Goal: Information Seeking & Learning: Find specific fact

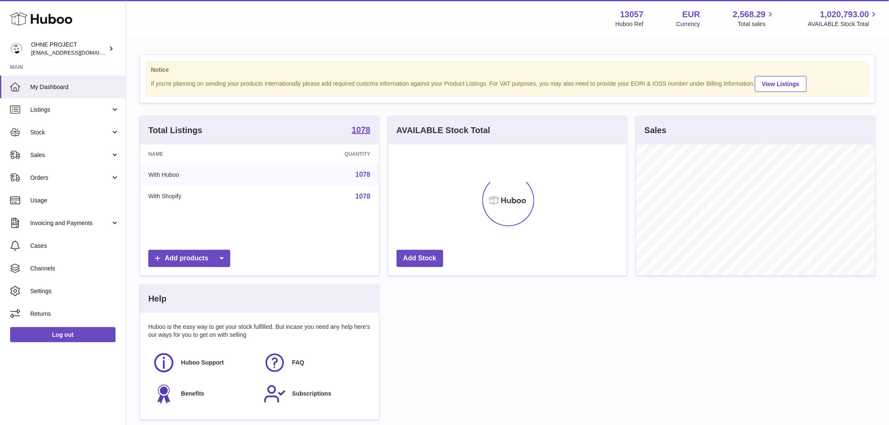
scroll to position [131, 239]
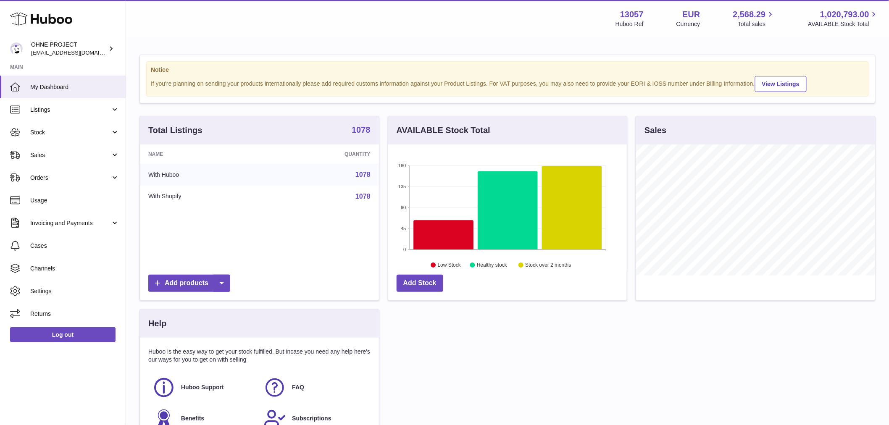
click at [357, 134] on strong "1078" at bounding box center [360, 130] width 19 height 8
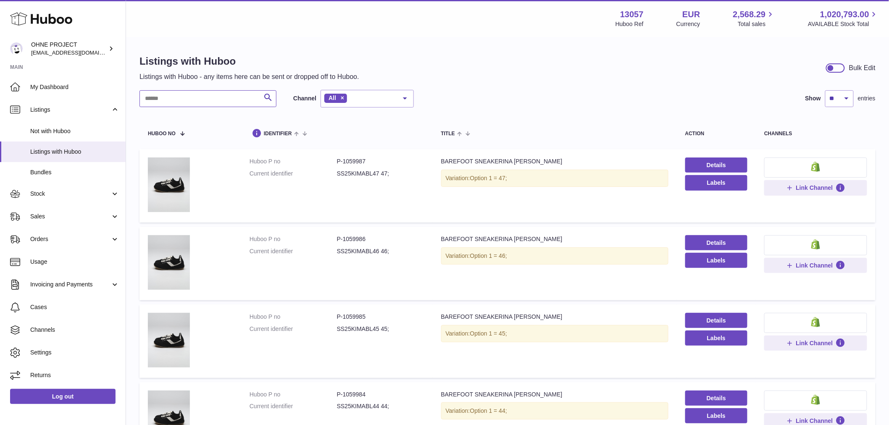
click at [212, 97] on input "text" at bounding box center [207, 98] width 137 height 17
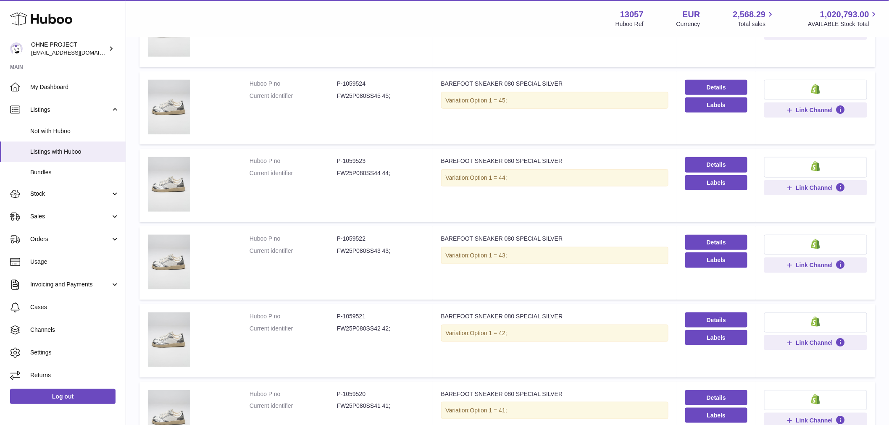
scroll to position [326, 0]
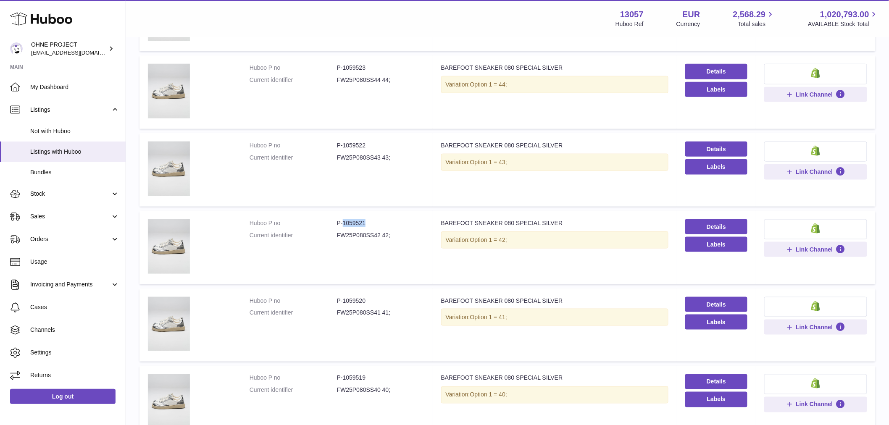
drag, startPoint x: 341, startPoint y: 219, endPoint x: 383, endPoint y: 218, distance: 42.0
click at [383, 219] on dd "P-1059521" at bounding box center [380, 223] width 87 height 8
copy dd "1059521"
drag, startPoint x: 341, startPoint y: 143, endPoint x: 373, endPoint y: 149, distance: 32.4
click at [373, 149] on dl "Huboo P no P-1059522 Current identifier FW25P080SS43 43;" at bounding box center [336, 154] width 175 height 24
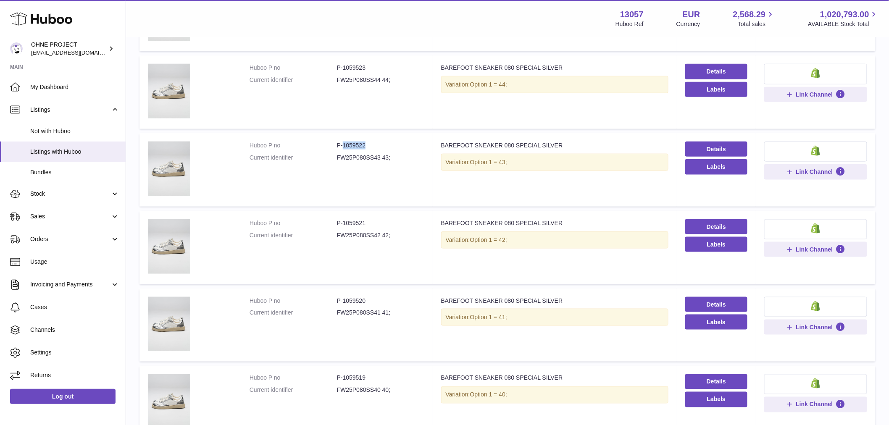
copy dd "1059522"
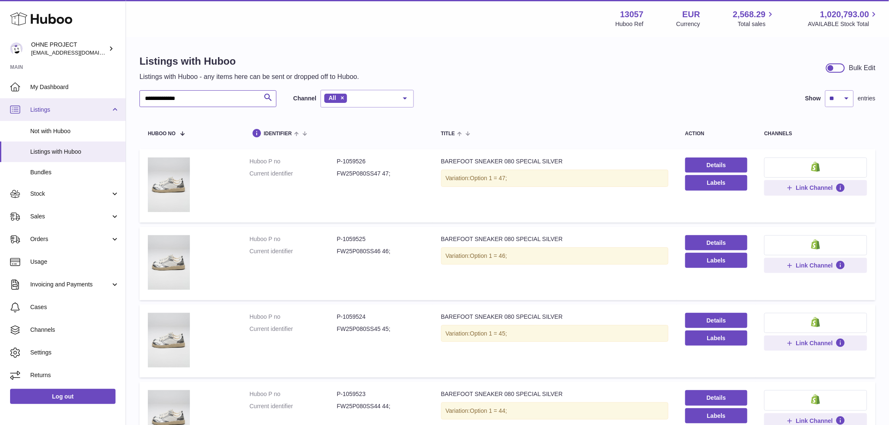
drag, startPoint x: 189, startPoint y: 99, endPoint x: 86, endPoint y: 102, distance: 103.3
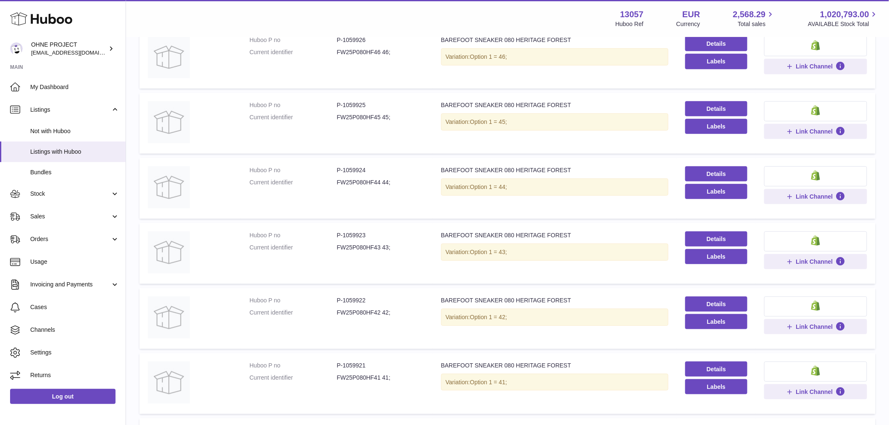
scroll to position [373, 0]
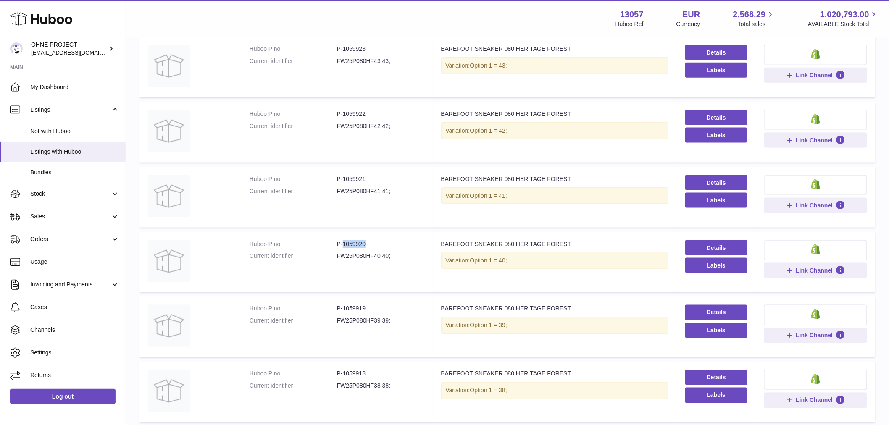
drag, startPoint x: 341, startPoint y: 242, endPoint x: 377, endPoint y: 242, distance: 35.7
click at [377, 242] on dd "P-1059920" at bounding box center [380, 244] width 87 height 8
copy dd "1059920"
click at [342, 113] on dd "P-1059922" at bounding box center [380, 114] width 87 height 8
drag, startPoint x: 342, startPoint y: 111, endPoint x: 379, endPoint y: 107, distance: 37.6
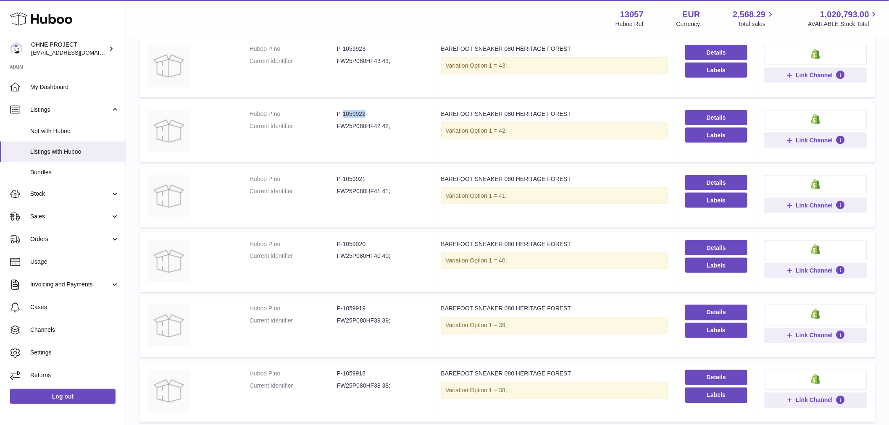
click at [379, 107] on td "Huboo P no P-1059922 Current identifier FW25P080HF42 42;" at bounding box center [336, 132] width 191 height 61
copy dd "1059922"
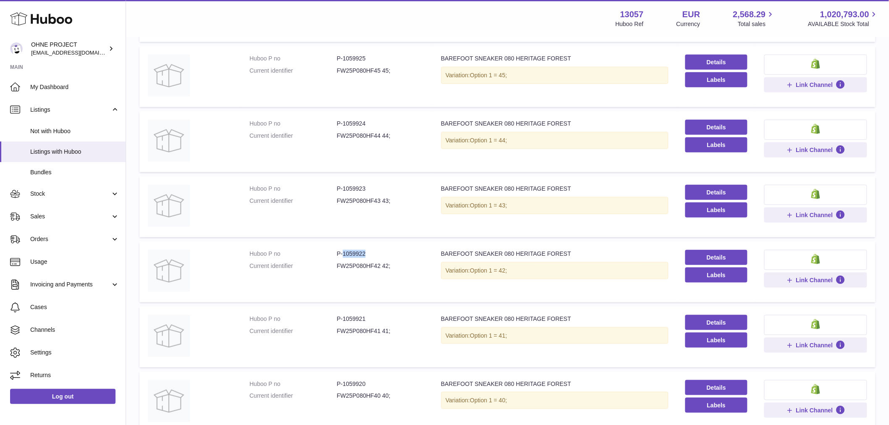
scroll to position [186, 0]
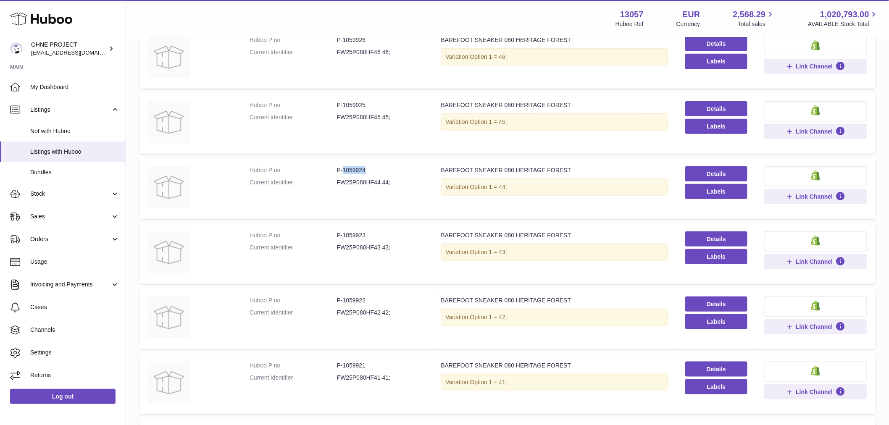
drag, startPoint x: 341, startPoint y: 167, endPoint x: 408, endPoint y: 170, distance: 66.8
click at [408, 169] on dd "P-1059924" at bounding box center [380, 170] width 87 height 8
copy dd "1059924"
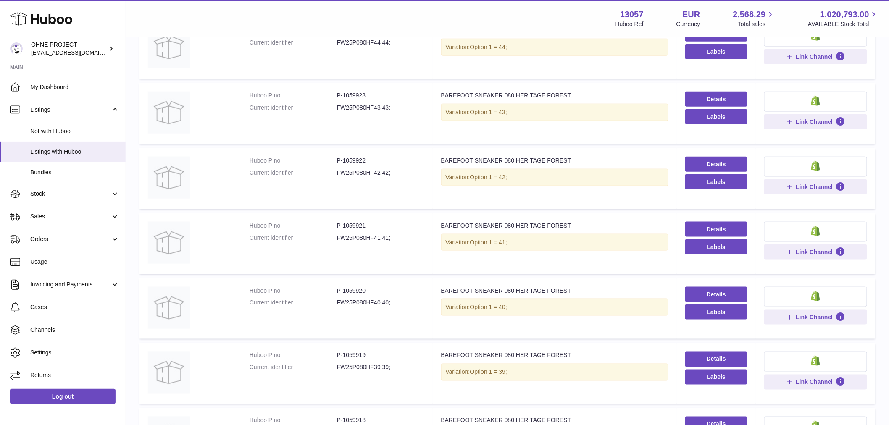
scroll to position [420, 0]
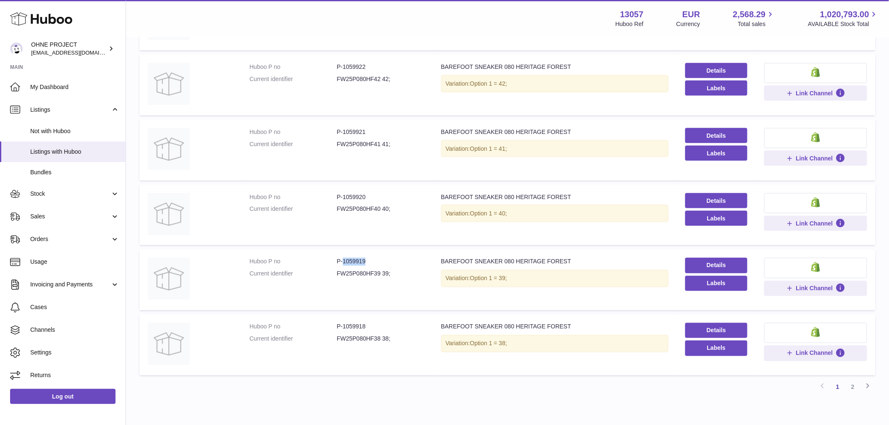
drag, startPoint x: 341, startPoint y: 261, endPoint x: 388, endPoint y: 261, distance: 47.4
click at [388, 261] on dd "P-1059919" at bounding box center [380, 262] width 87 height 8
copy dd "1059919"
drag, startPoint x: 342, startPoint y: 128, endPoint x: 370, endPoint y: 128, distance: 27.7
click at [370, 128] on dd "P-1059921" at bounding box center [380, 132] width 87 height 8
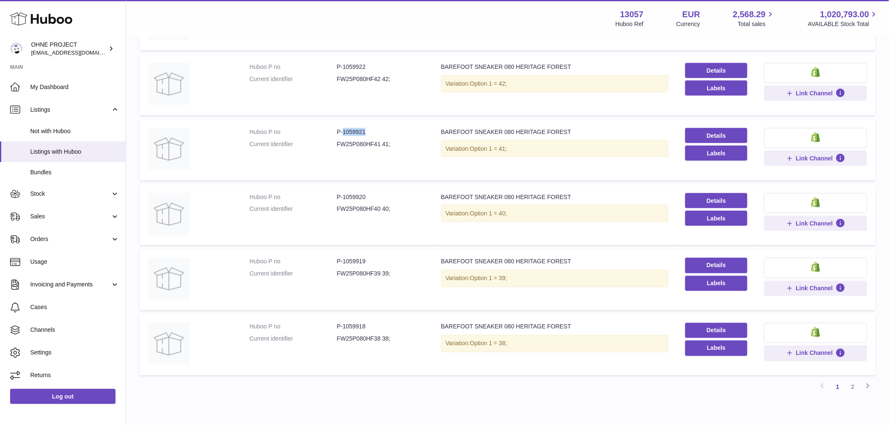
copy dd "1059921"
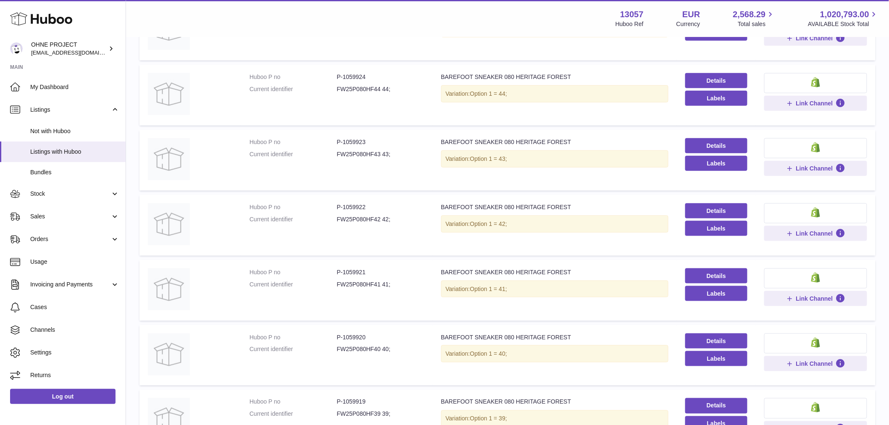
click at [342, 139] on dd "P-1059923" at bounding box center [380, 142] width 87 height 8
drag, startPoint x: 342, startPoint y: 139, endPoint x: 370, endPoint y: 134, distance: 29.1
click at [370, 134] on td "Huboo P no P-1059923 Current identifier FW25P080HF43 43;" at bounding box center [336, 160] width 191 height 61
copy dd "1059923"
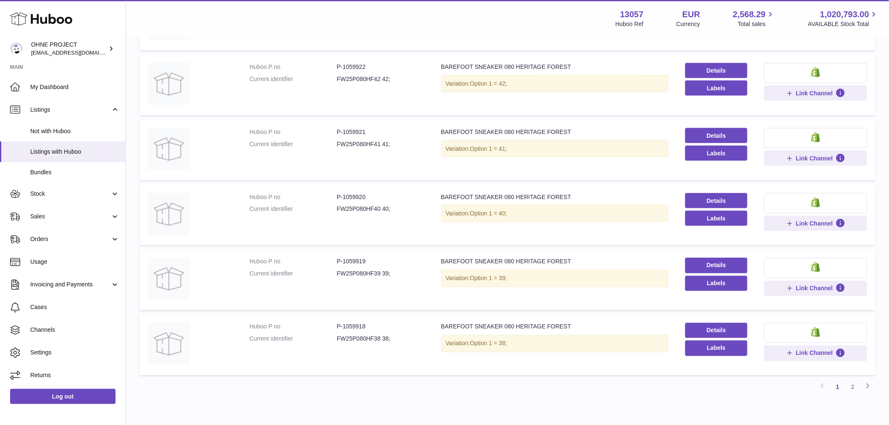
scroll to position [460, 0]
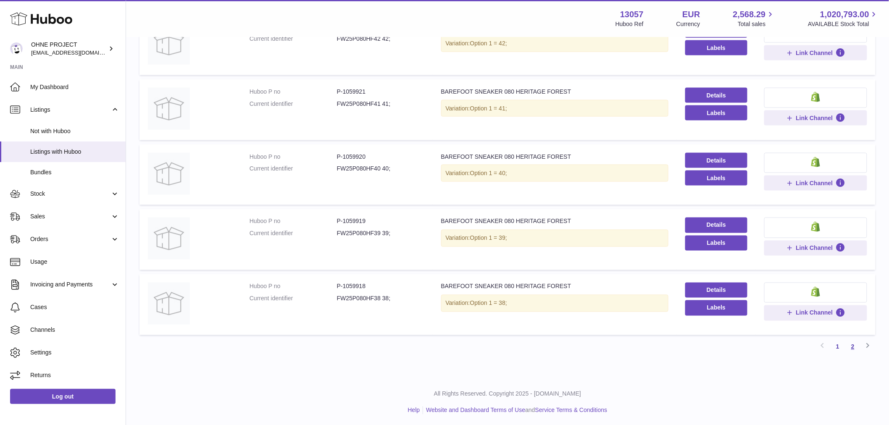
click at [852, 346] on link "2" at bounding box center [852, 346] width 15 height 15
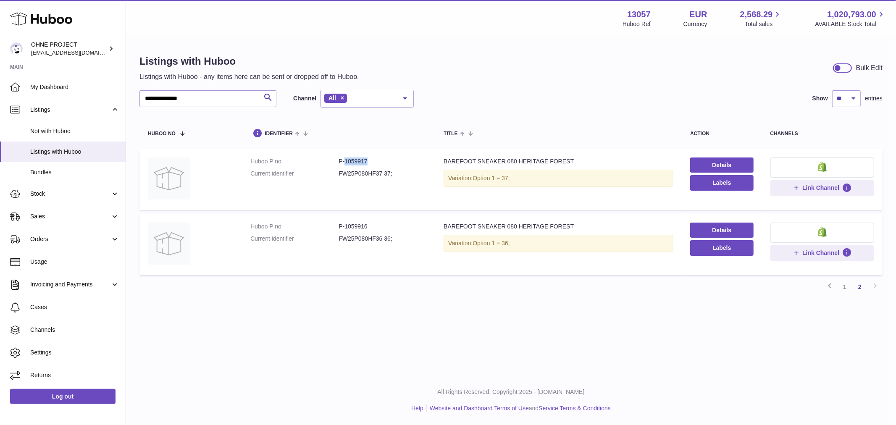
drag, startPoint x: 343, startPoint y: 160, endPoint x: 391, endPoint y: 155, distance: 48.1
click at [391, 155] on td "Huboo P no P-1059917 Current identifier FW25P080HF37 37;" at bounding box center [338, 179] width 193 height 61
copy dd "1059917"
drag, startPoint x: 343, startPoint y: 225, endPoint x: 372, endPoint y: 224, distance: 29.4
click at [372, 224] on dd "P-1059916" at bounding box center [382, 227] width 88 height 8
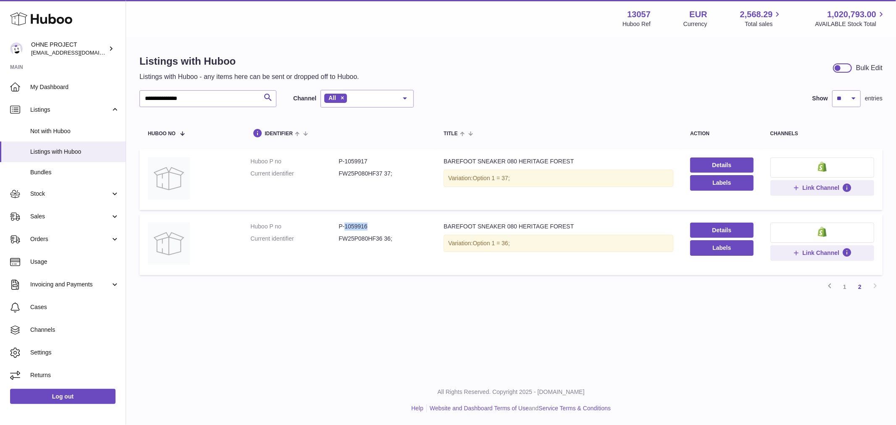
copy dd "1059916"
click at [843, 288] on link "1" at bounding box center [844, 286] width 15 height 15
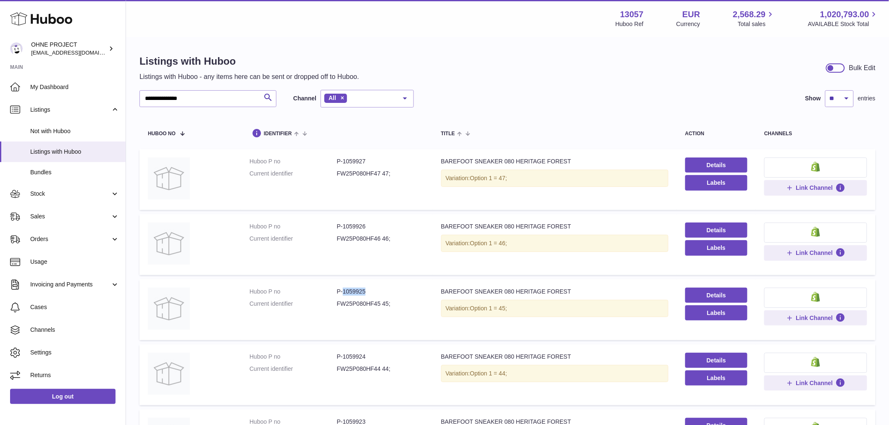
drag, startPoint x: 341, startPoint y: 290, endPoint x: 392, endPoint y: 290, distance: 50.4
click at [392, 290] on dd "P-1059925" at bounding box center [380, 292] width 87 height 8
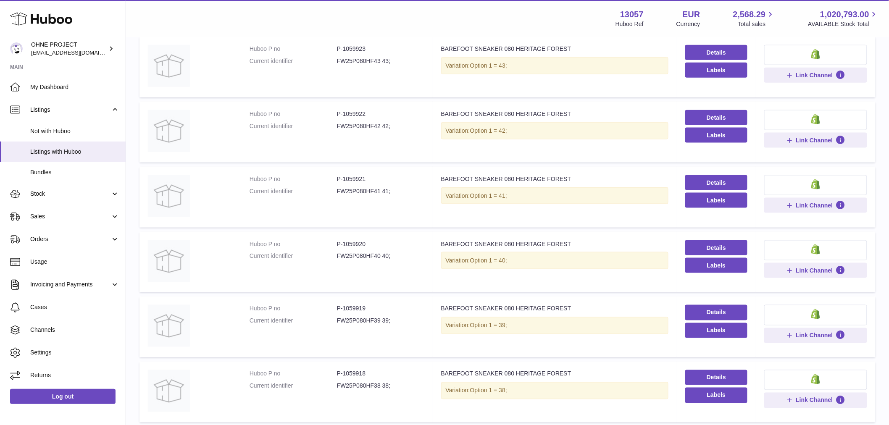
scroll to position [460, 0]
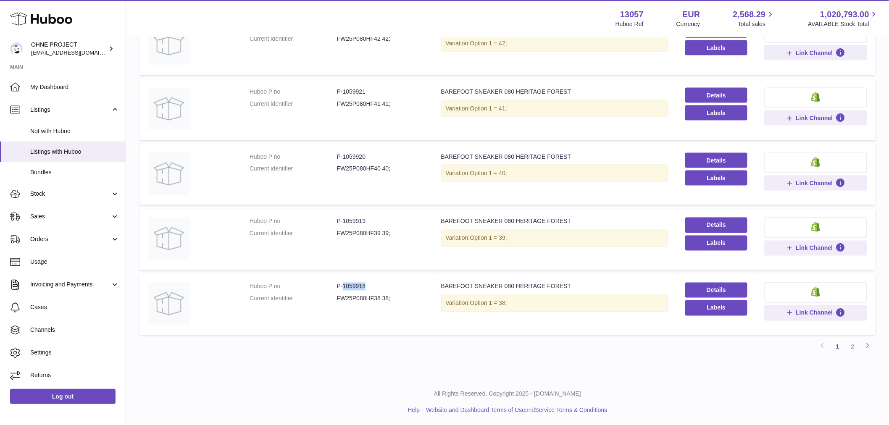
drag, startPoint x: 342, startPoint y: 283, endPoint x: 372, endPoint y: 282, distance: 29.4
click at [372, 283] on dd "P-1059918" at bounding box center [380, 287] width 87 height 8
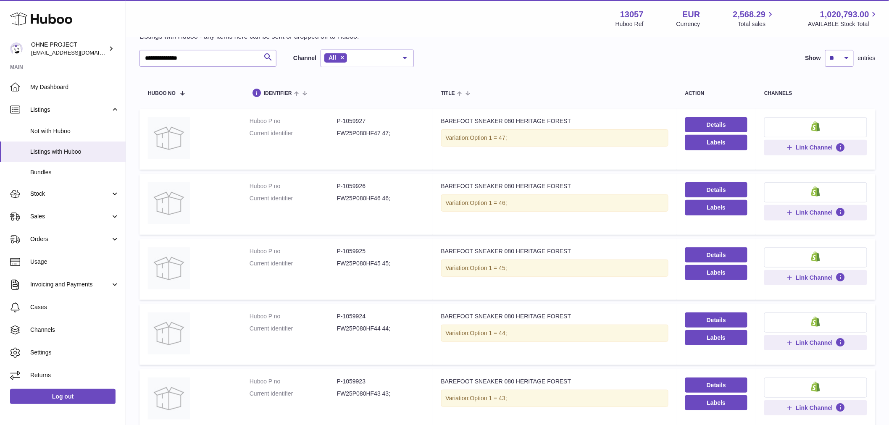
scroll to position [0, 0]
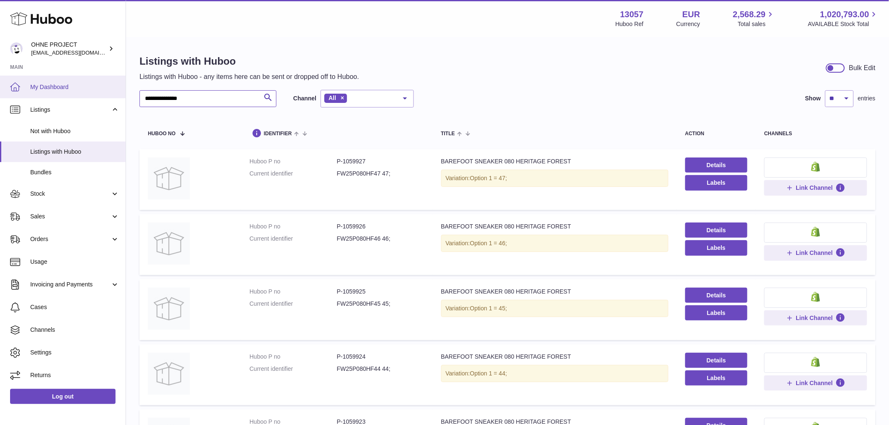
drag, startPoint x: 200, startPoint y: 101, endPoint x: 100, endPoint y: 83, distance: 102.0
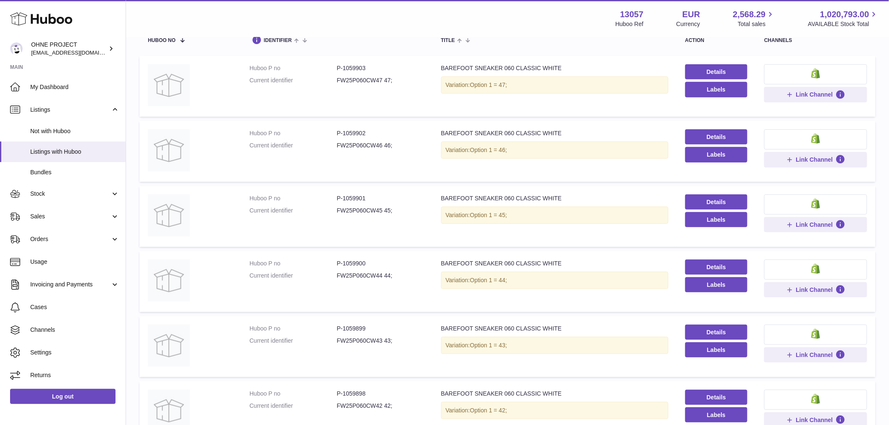
scroll to position [186, 0]
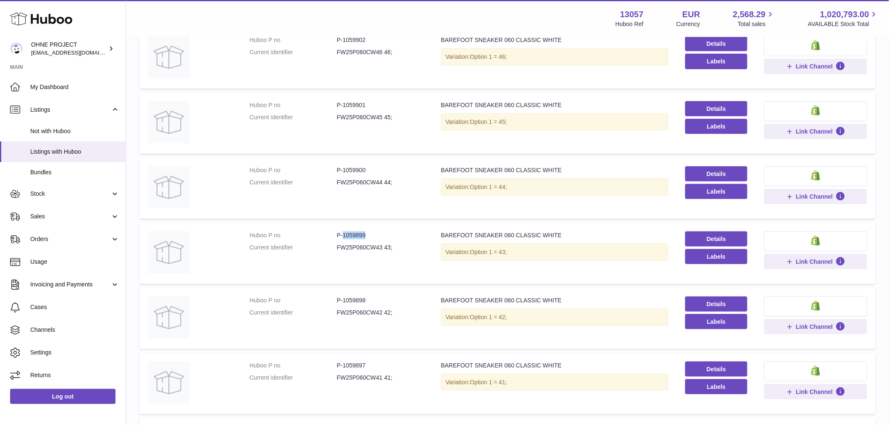
drag, startPoint x: 342, startPoint y: 232, endPoint x: 387, endPoint y: 231, distance: 44.9
click at [386, 231] on dd "P-1059899" at bounding box center [380, 235] width 87 height 8
drag, startPoint x: 341, startPoint y: 104, endPoint x: 376, endPoint y: 102, distance: 34.9
click at [376, 102] on dd "P-1059901" at bounding box center [380, 105] width 87 height 8
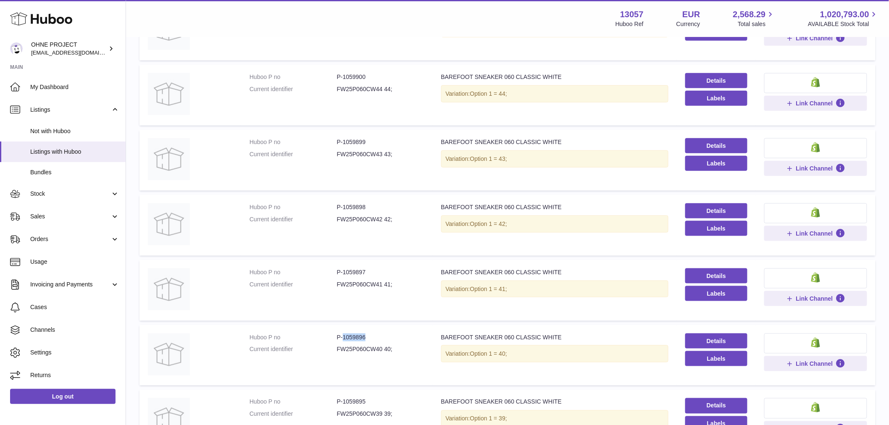
drag, startPoint x: 342, startPoint y: 334, endPoint x: 376, endPoint y: 333, distance: 34.0
click at [376, 333] on dd "P-1059896" at bounding box center [380, 337] width 87 height 8
drag, startPoint x: 342, startPoint y: 269, endPoint x: 378, endPoint y: 266, distance: 35.8
click at [377, 266] on td "Huboo P no P-1059897 Current identifier FW25P060CW41 41;" at bounding box center [336, 290] width 191 height 61
drag, startPoint x: 342, startPoint y: 74, endPoint x: 380, endPoint y: 74, distance: 37.4
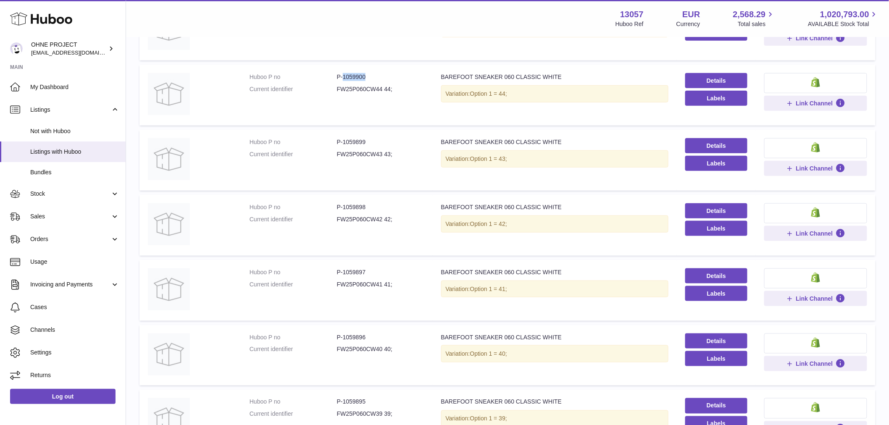
click at [380, 74] on dd "P-1059900" at bounding box center [380, 77] width 87 height 8
drag, startPoint x: 341, startPoint y: 140, endPoint x: 395, endPoint y: 139, distance: 53.3
click at [392, 139] on dd "P-1059899" at bounding box center [380, 142] width 87 height 8
drag, startPoint x: 341, startPoint y: 206, endPoint x: 384, endPoint y: 202, distance: 43.0
click at [384, 203] on dd "P-1059898" at bounding box center [380, 207] width 87 height 8
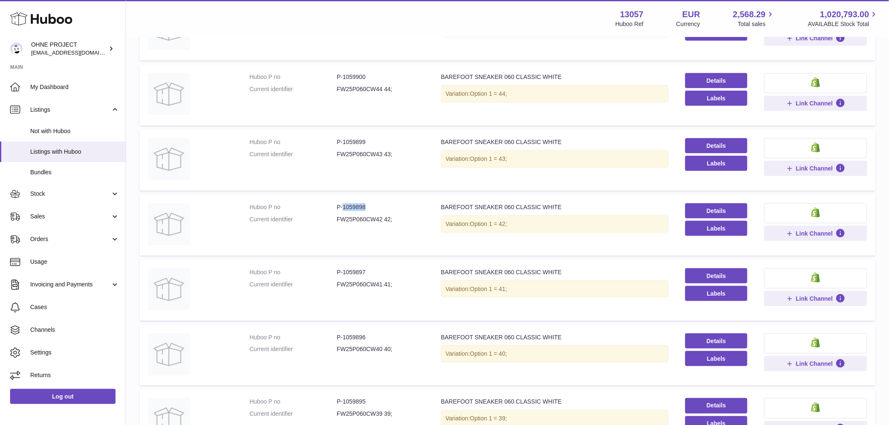
scroll to position [373, 0]
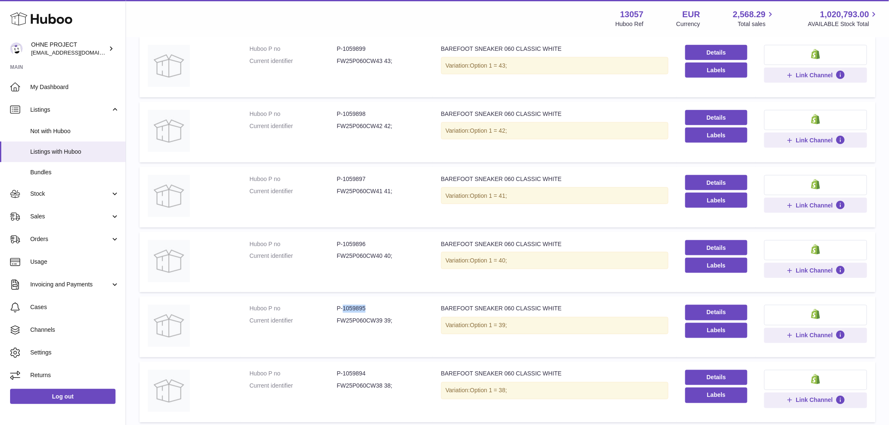
drag, startPoint x: 341, startPoint y: 308, endPoint x: 372, endPoint y: 306, distance: 31.6
click at [372, 306] on dd "P-1059895" at bounding box center [380, 309] width 87 height 8
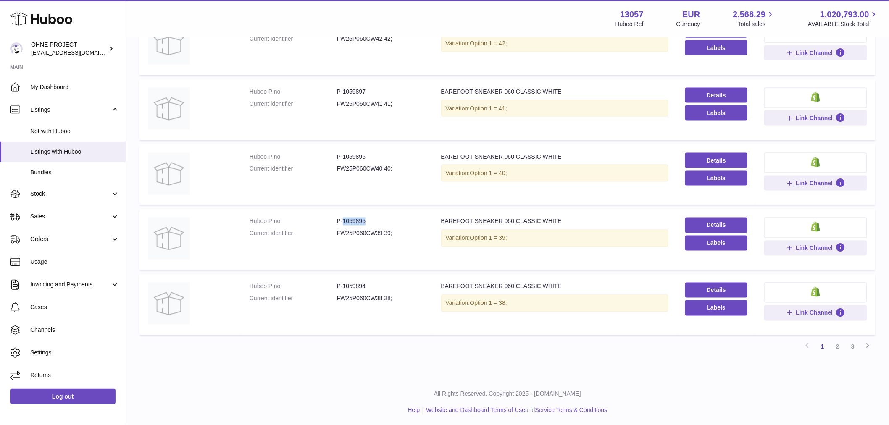
scroll to position [320, 0]
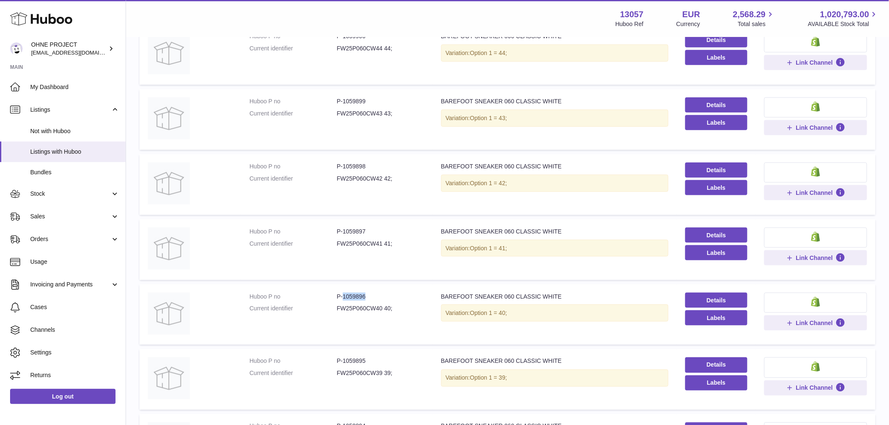
drag, startPoint x: 342, startPoint y: 291, endPoint x: 381, endPoint y: 291, distance: 39.1
click at [381, 293] on dd "P-1059896" at bounding box center [380, 297] width 87 height 8
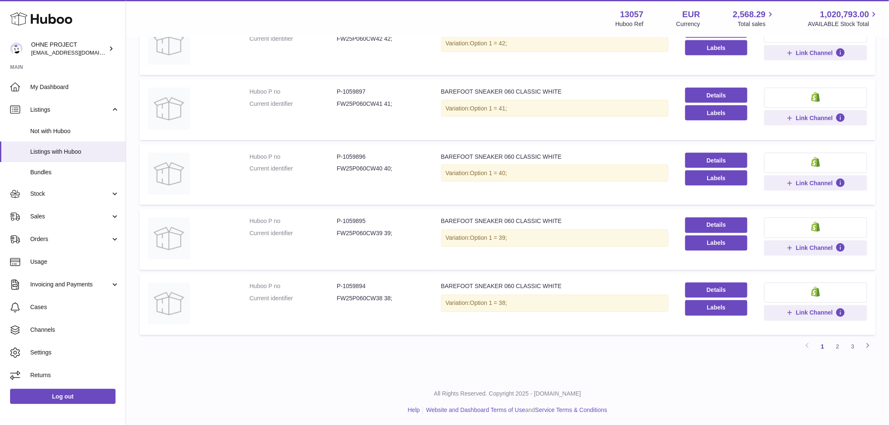
drag, startPoint x: 837, startPoint y: 349, endPoint x: 814, endPoint y: 346, distance: 23.2
click at [837, 349] on link "2" at bounding box center [837, 346] width 15 height 15
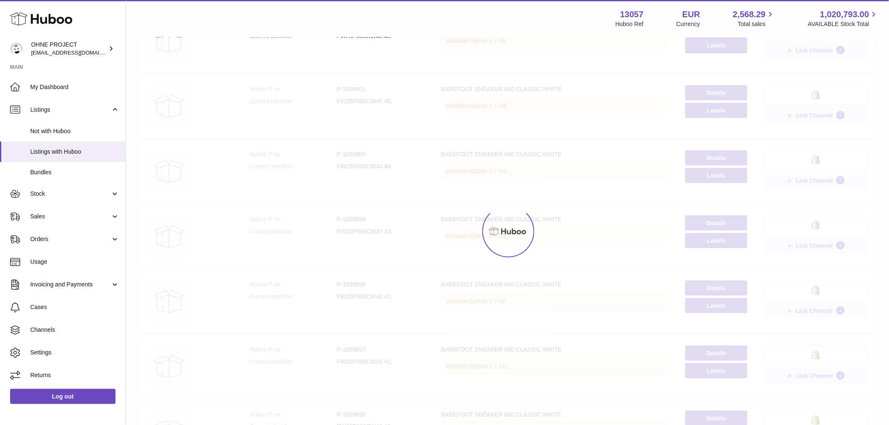
scroll to position [38, 0]
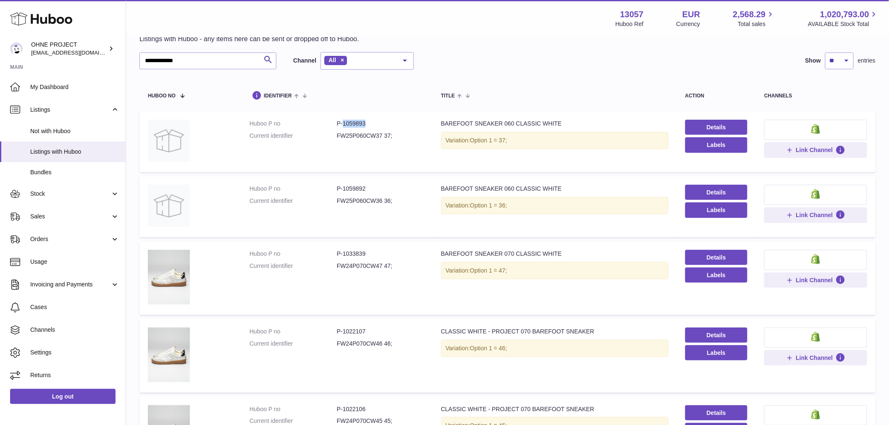
drag, startPoint x: 341, startPoint y: 124, endPoint x: 383, endPoint y: 125, distance: 42.4
click at [381, 125] on dd "P-1059893" at bounding box center [380, 124] width 87 height 8
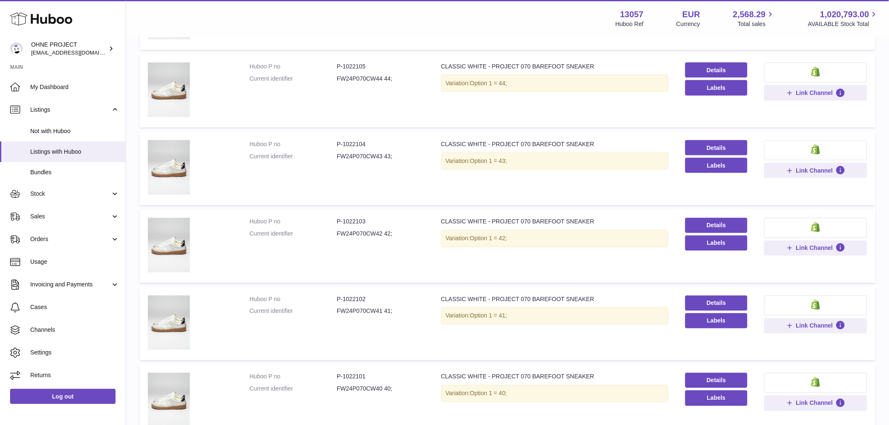
scroll to position [561, 0]
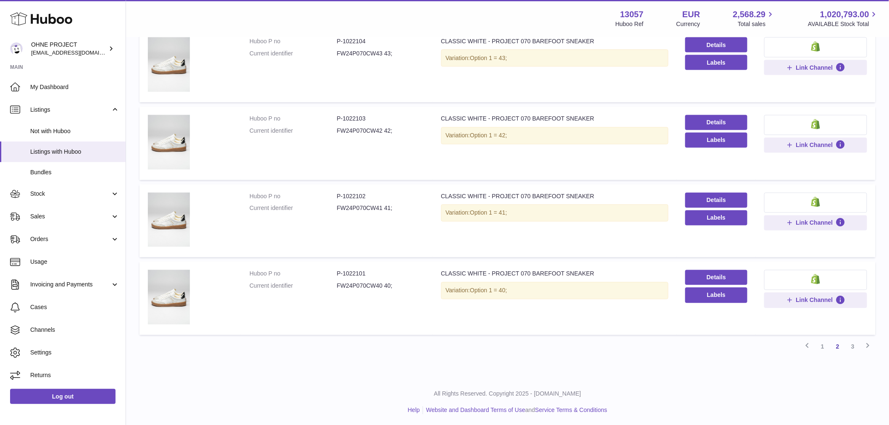
click at [821, 343] on link "1" at bounding box center [822, 346] width 15 height 15
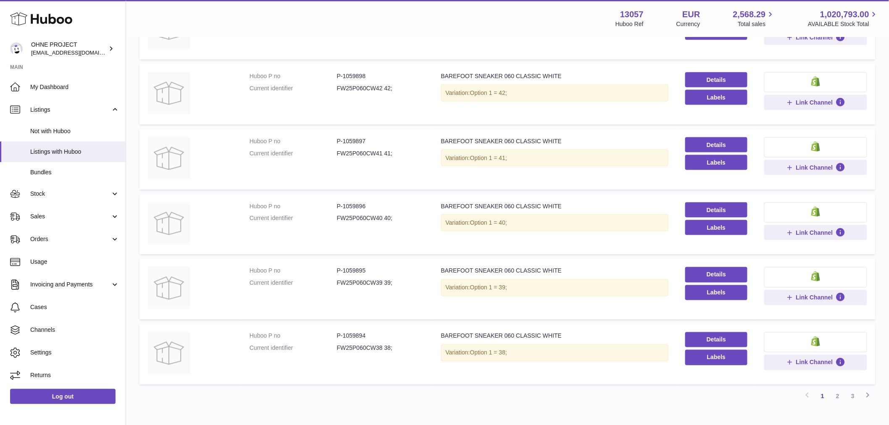
scroll to position [458, 0]
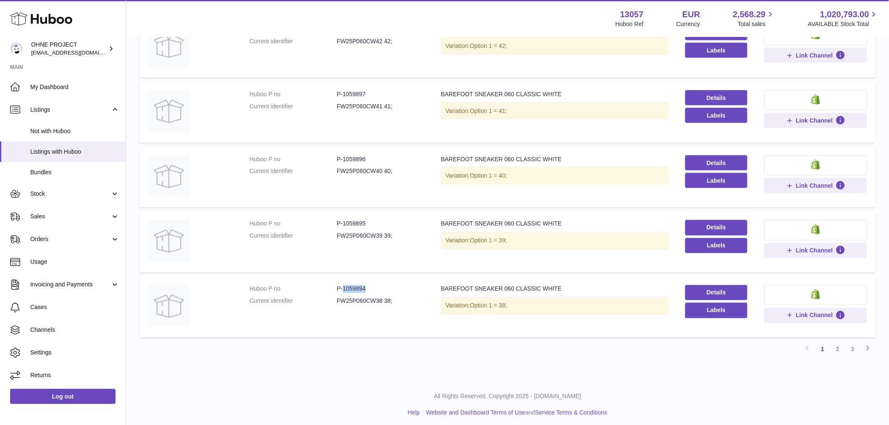
drag, startPoint x: 342, startPoint y: 287, endPoint x: 372, endPoint y: 283, distance: 30.1
click at [372, 285] on dd "P-1059894" at bounding box center [380, 289] width 87 height 8
drag, startPoint x: 342, startPoint y: 221, endPoint x: 385, endPoint y: 223, distance: 42.9
click at [385, 223] on dd "P-1059895" at bounding box center [380, 224] width 87 height 8
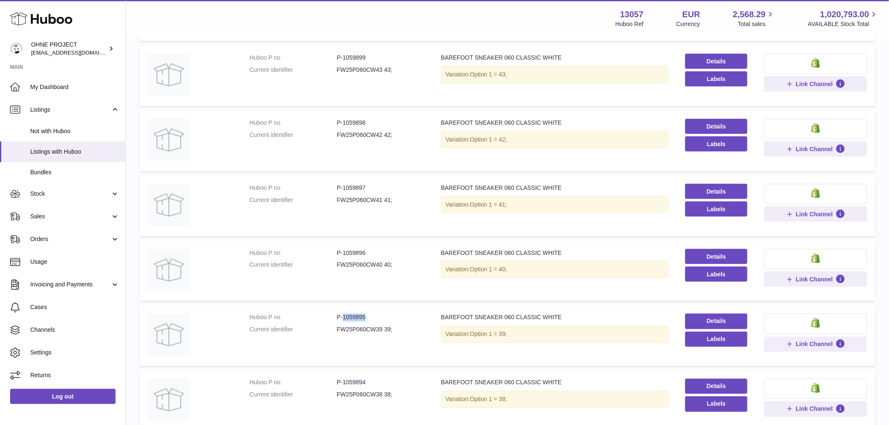
scroll to position [317, 0]
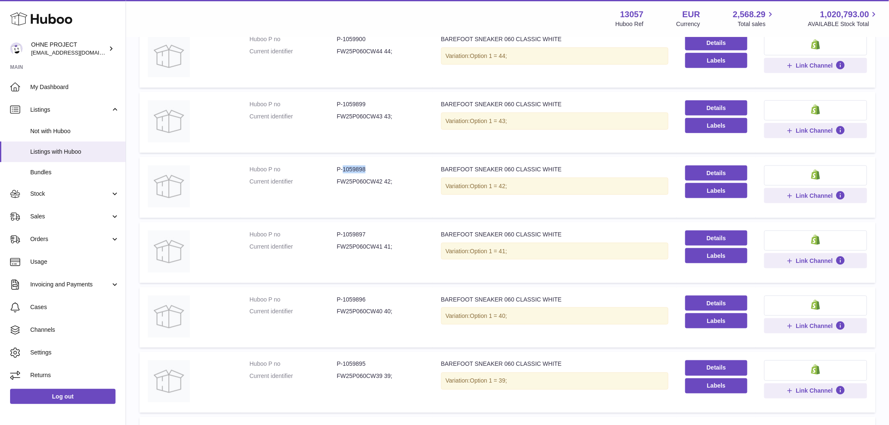
drag, startPoint x: 341, startPoint y: 168, endPoint x: 400, endPoint y: 157, distance: 59.4
click at [400, 157] on td "Huboo P no P-1059898 Current identifier FW25P060CW42 42;" at bounding box center [336, 187] width 191 height 61
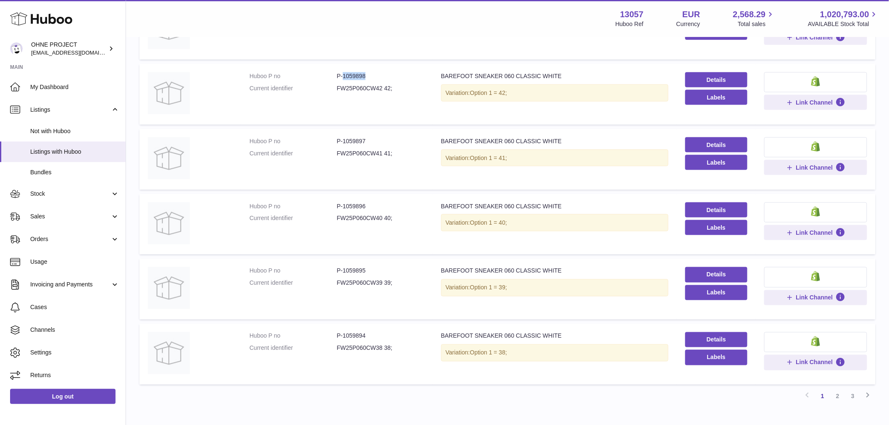
scroll to position [460, 0]
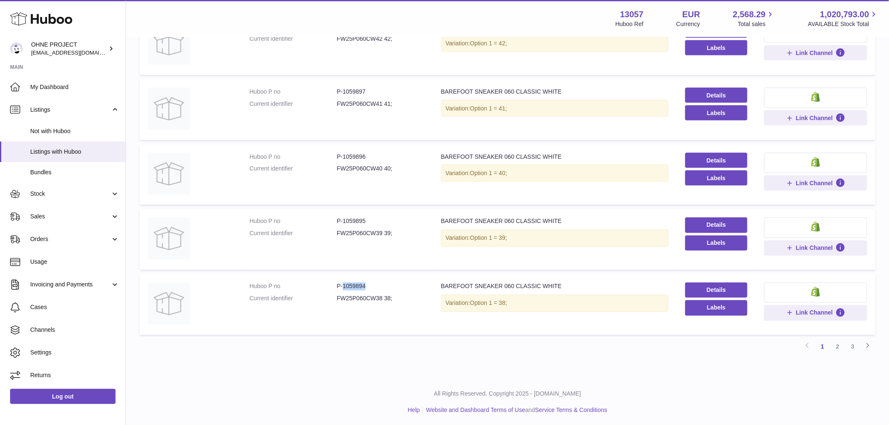
drag, startPoint x: 342, startPoint y: 282, endPoint x: 383, endPoint y: 282, distance: 40.3
click at [383, 283] on dd "P-1059894" at bounding box center [380, 287] width 87 height 8
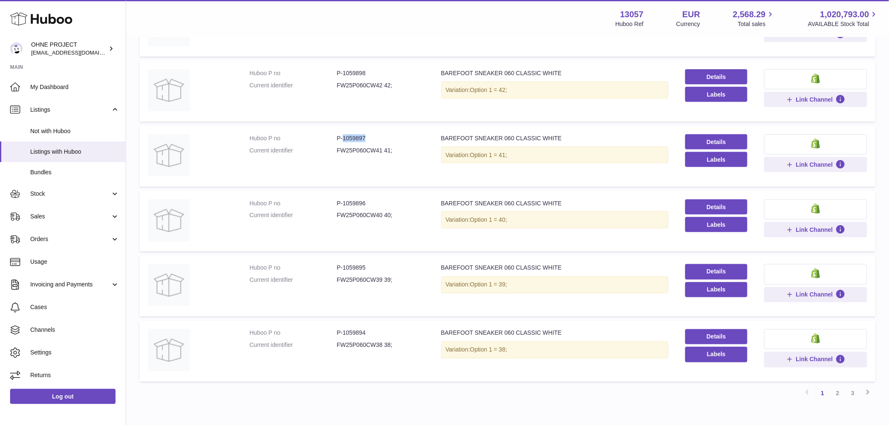
drag, startPoint x: 341, startPoint y: 136, endPoint x: 378, endPoint y: 133, distance: 37.0
click at [378, 134] on dd "P-1059897" at bounding box center [380, 138] width 87 height 8
drag, startPoint x: 341, startPoint y: 199, endPoint x: 409, endPoint y: 199, distance: 68.0
click at [409, 199] on dd "P-1059896" at bounding box center [380, 203] width 87 height 8
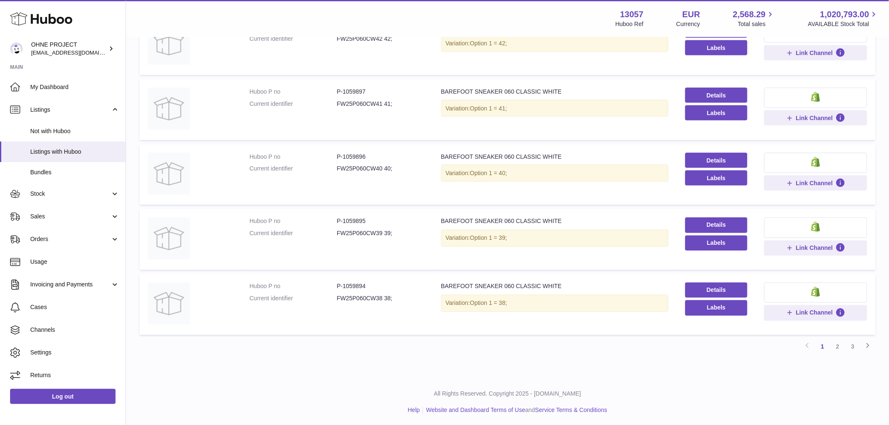
drag, startPoint x: 839, startPoint y: 348, endPoint x: 827, endPoint y: 346, distance: 11.9
click at [839, 347] on link "2" at bounding box center [837, 346] width 15 height 15
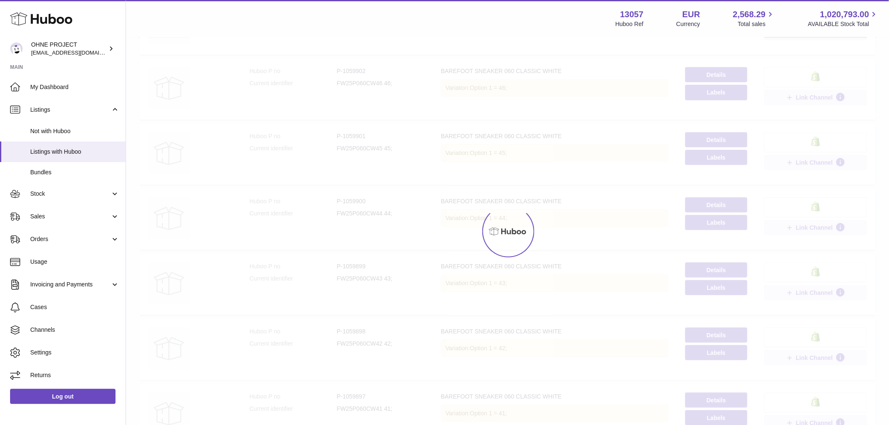
scroll to position [38, 0]
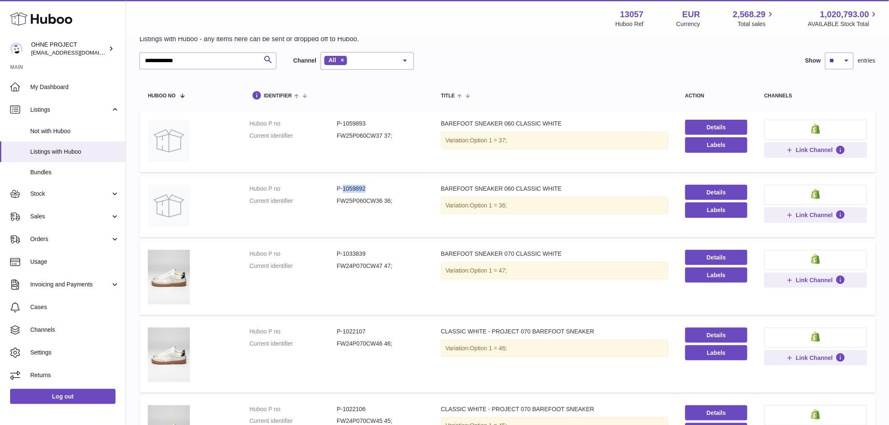
drag, startPoint x: 341, startPoint y: 187, endPoint x: 394, endPoint y: 192, distance: 53.1
click at [394, 192] on dd "P-1059892" at bounding box center [380, 189] width 87 height 8
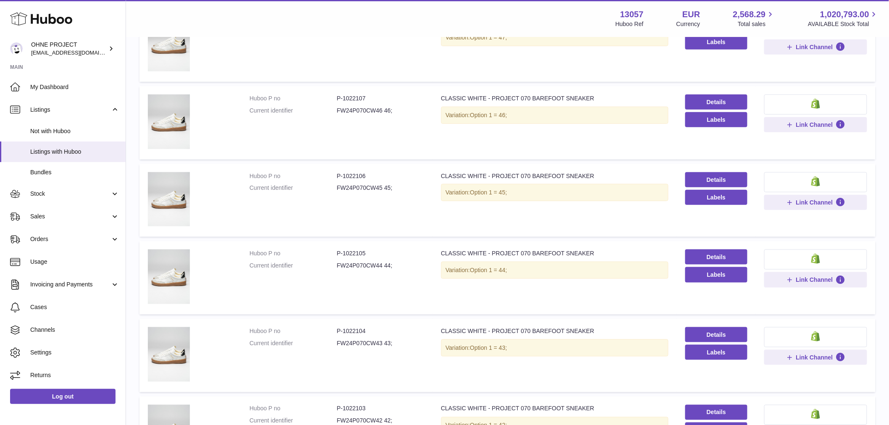
scroll to position [364, 0]
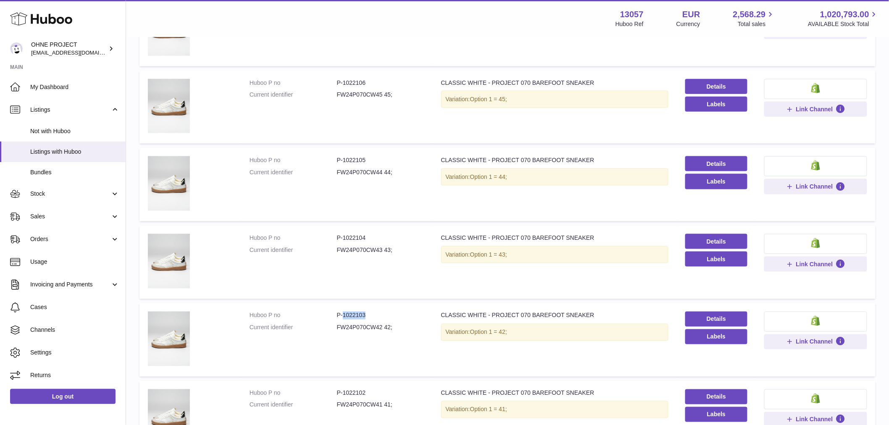
drag, startPoint x: 342, startPoint y: 313, endPoint x: 375, endPoint y: 313, distance: 32.8
click at [375, 313] on dd "P-1022103" at bounding box center [380, 316] width 87 height 8
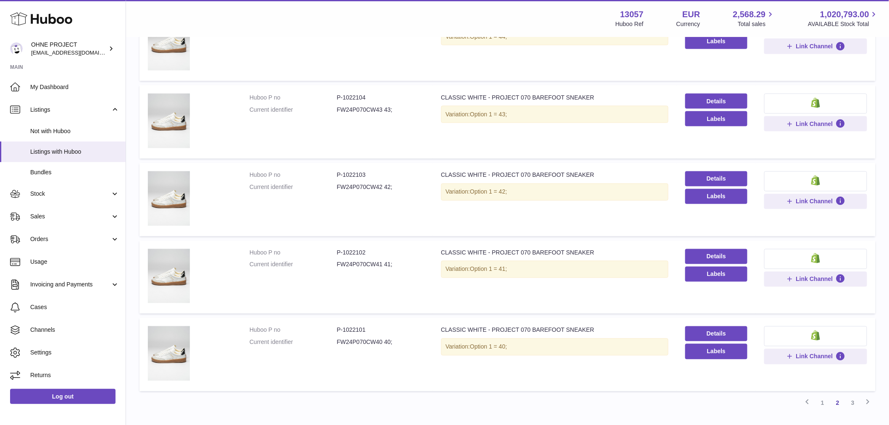
click at [364, 275] on td "Huboo P no P-1022102 Current identifier FW24P070CW41 41;" at bounding box center [336, 277] width 191 height 73
drag, startPoint x: 341, startPoint y: 171, endPoint x: 380, endPoint y: 168, distance: 38.3
click at [380, 168] on td "Huboo P no P-1022103 Current identifier FW24P070CW42 42;" at bounding box center [336, 199] width 191 height 73
click at [372, 244] on td "Huboo P no P-1022102 Current identifier FW24P070CW41 41;" at bounding box center [336, 277] width 191 height 73
drag, startPoint x: 342, startPoint y: 174, endPoint x: 376, endPoint y: 170, distance: 34.6
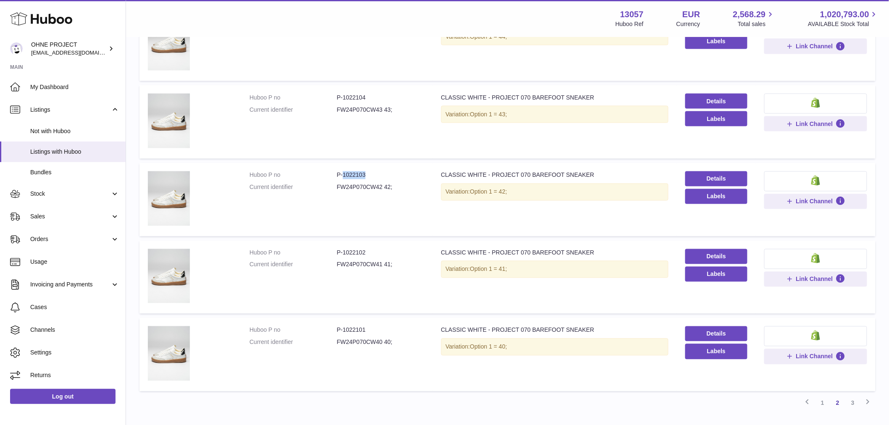
click at [375, 173] on dd "P-1022103" at bounding box center [380, 175] width 87 height 8
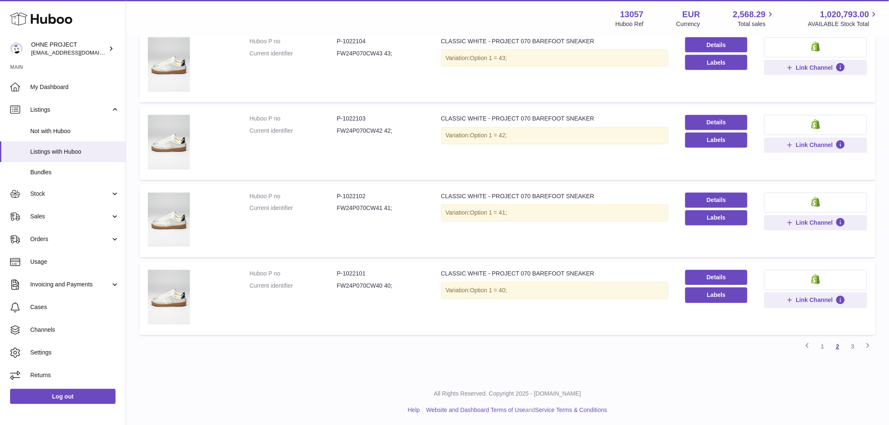
click at [839, 343] on link "2" at bounding box center [837, 346] width 15 height 15
click at [823, 346] on link "1" at bounding box center [822, 346] width 15 height 15
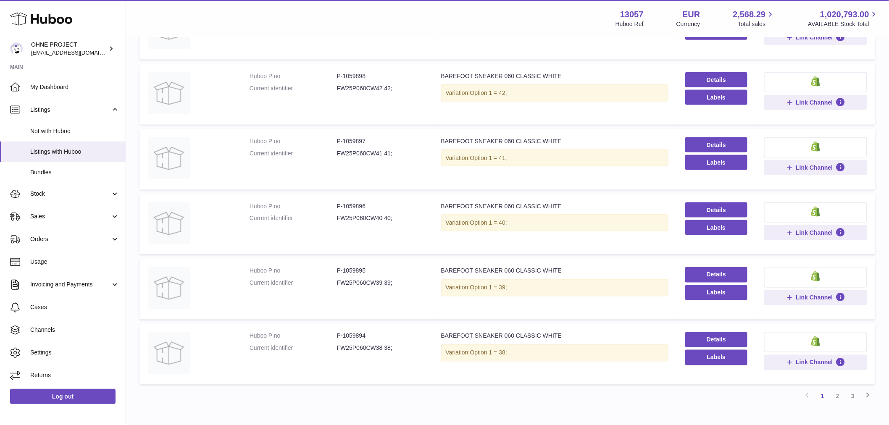
scroll to position [460, 0]
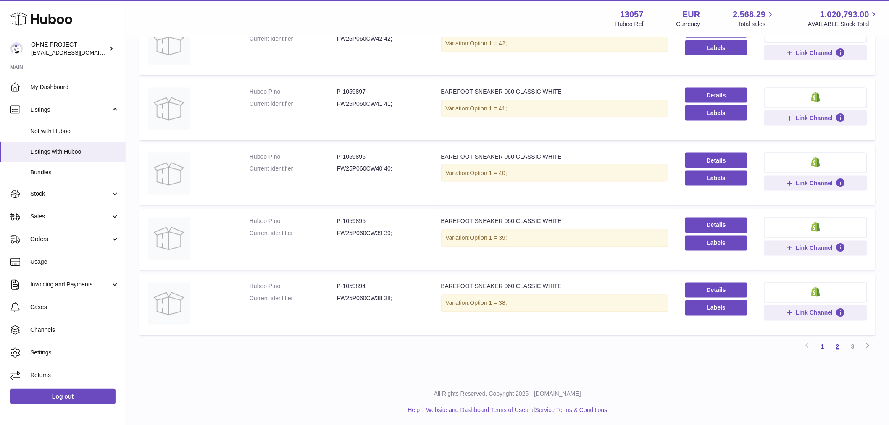
click at [837, 346] on link "2" at bounding box center [837, 346] width 15 height 15
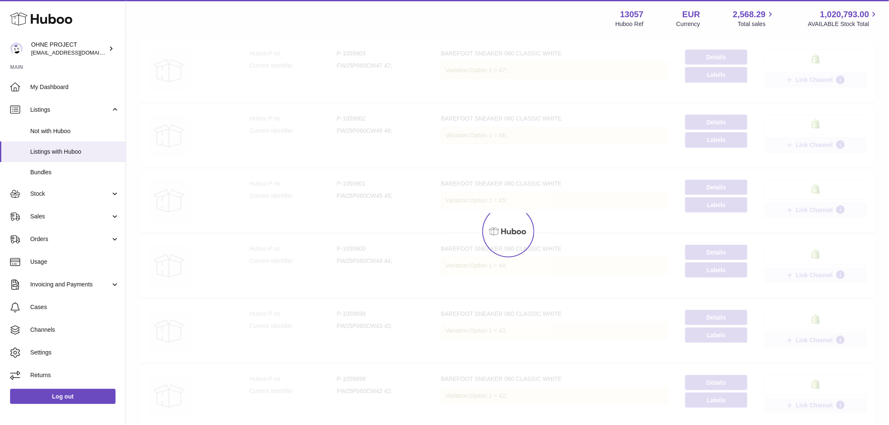
scroll to position [38, 0]
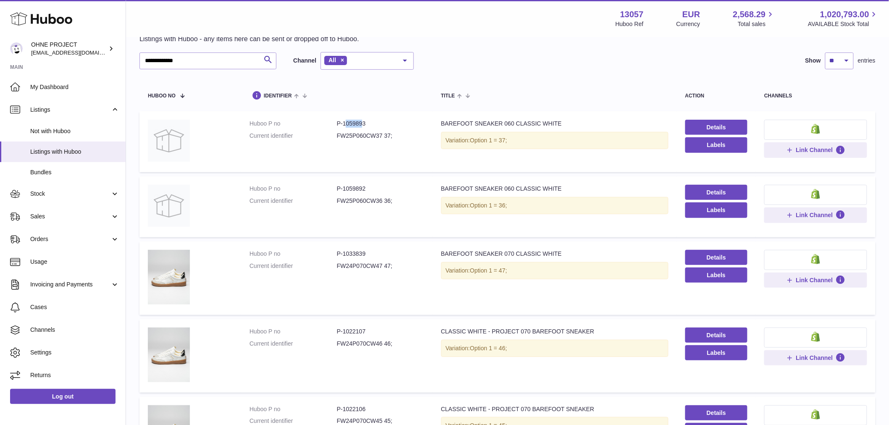
drag, startPoint x: 343, startPoint y: 123, endPoint x: 364, endPoint y: 122, distance: 21.0
click at [364, 122] on dd "P-1059893" at bounding box center [380, 124] width 87 height 8
drag, startPoint x: 350, startPoint y: 123, endPoint x: 384, endPoint y: 121, distance: 33.7
click at [384, 121] on dd "P-1059893" at bounding box center [380, 124] width 87 height 8
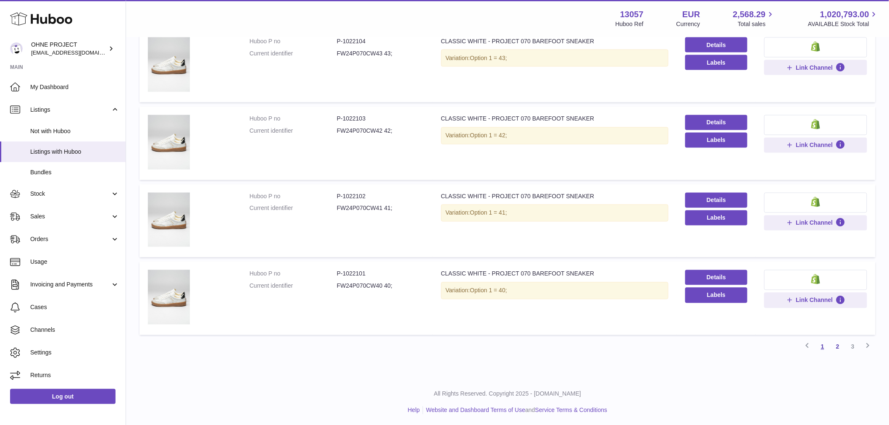
click at [820, 343] on link "1" at bounding box center [822, 346] width 15 height 15
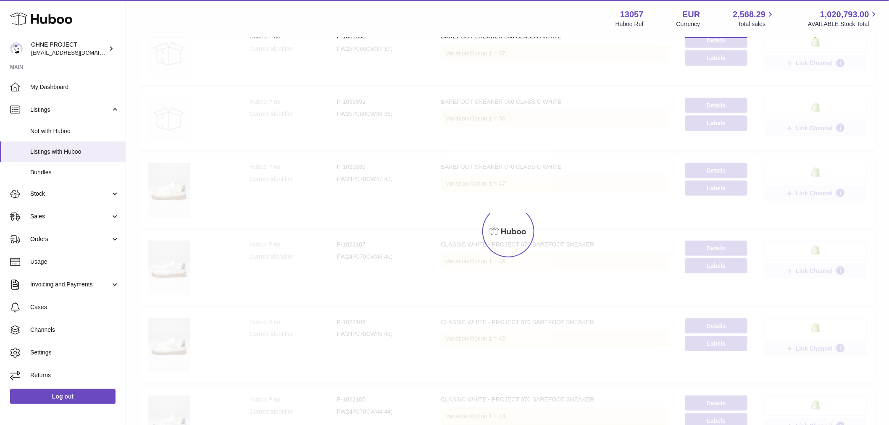
scroll to position [38, 0]
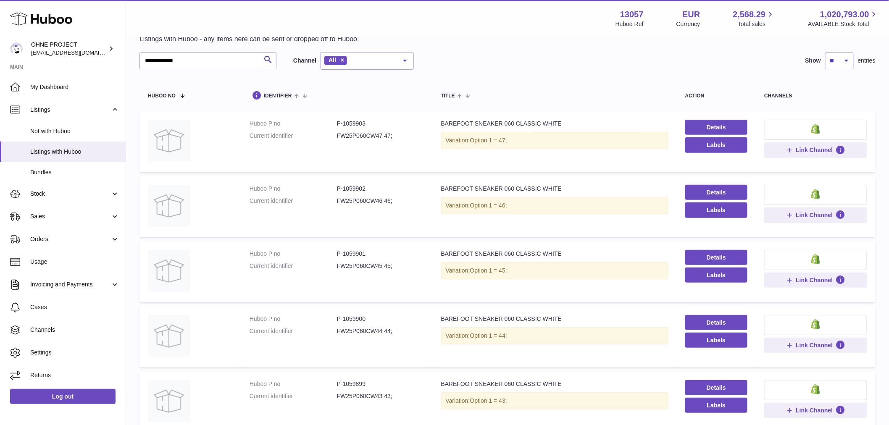
drag, startPoint x: 342, startPoint y: 124, endPoint x: 387, endPoint y: 132, distance: 45.6
click at [386, 132] on dl "Huboo P no P-1059903 Current identifier FW25P060CW47 47;" at bounding box center [336, 132] width 175 height 24
click at [384, 139] on dd "FW25P060CW47 47;" at bounding box center [380, 136] width 87 height 8
click at [441, 130] on td "Title BAREFOOT SNEAKER 060 CLASSIC WHITE Variation: Option 1 = 47;" at bounding box center [554, 141] width 244 height 61
drag, startPoint x: 341, startPoint y: 122, endPoint x: 374, endPoint y: 123, distance: 32.4
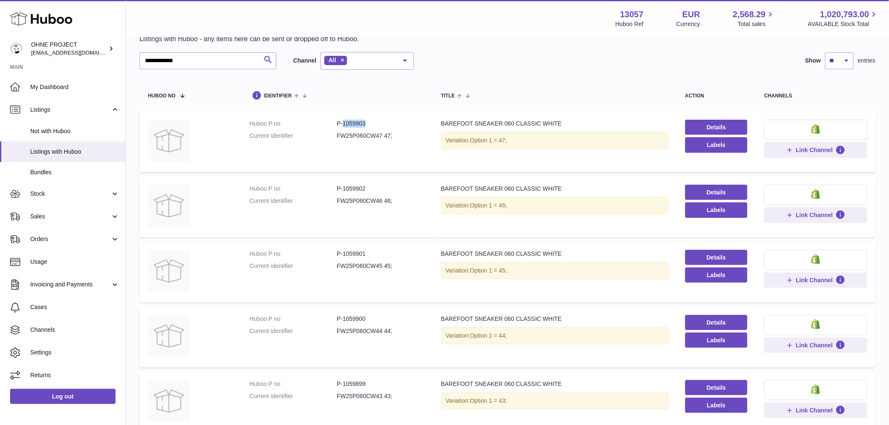
click at [374, 123] on dd "P-1059903" at bounding box center [380, 124] width 87 height 8
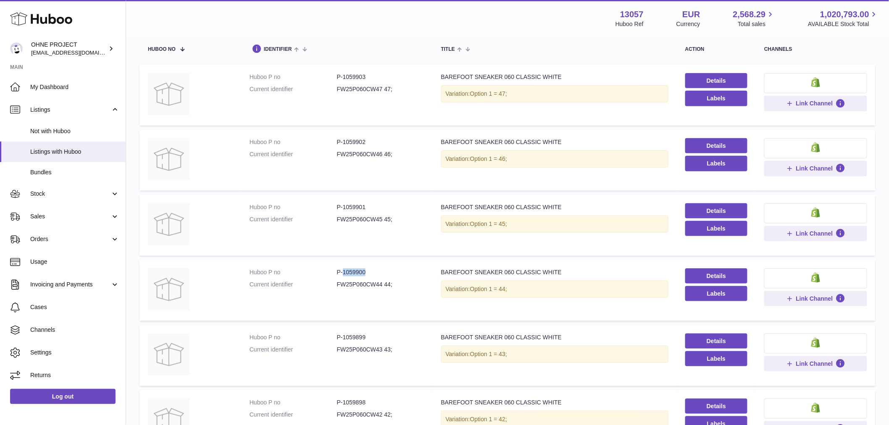
drag, startPoint x: 341, startPoint y: 271, endPoint x: 377, endPoint y: 270, distance: 35.3
click at [377, 270] on dd "P-1059900" at bounding box center [380, 272] width 87 height 8
drag, startPoint x: 342, startPoint y: 142, endPoint x: 371, endPoint y: 139, distance: 28.7
click at [370, 139] on dd "P-1059902" at bounding box center [380, 142] width 87 height 8
drag, startPoint x: 342, startPoint y: 204, endPoint x: 370, endPoint y: 202, distance: 28.6
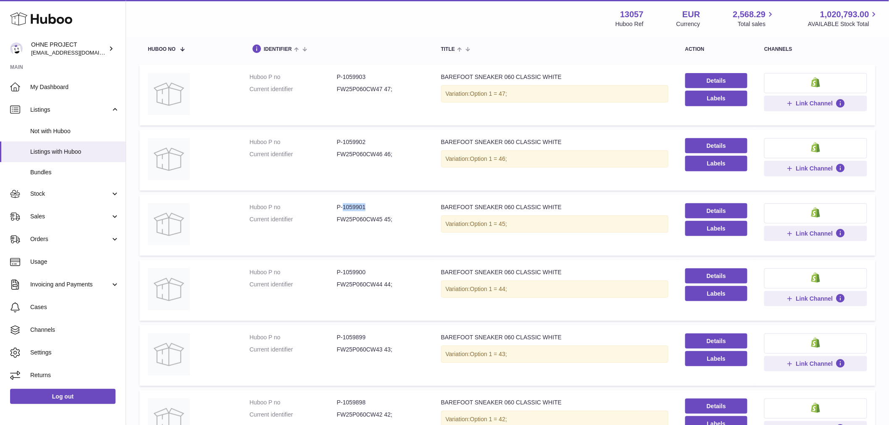
click at [370, 203] on dd "P-1059901" at bounding box center [380, 207] width 87 height 8
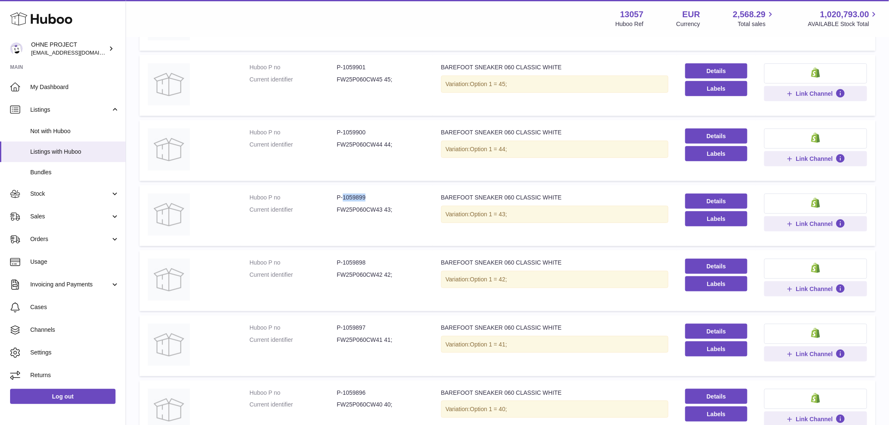
drag, startPoint x: 343, startPoint y: 197, endPoint x: 377, endPoint y: 196, distance: 33.6
click at [376, 197] on dd "P-1059899" at bounding box center [380, 198] width 87 height 8
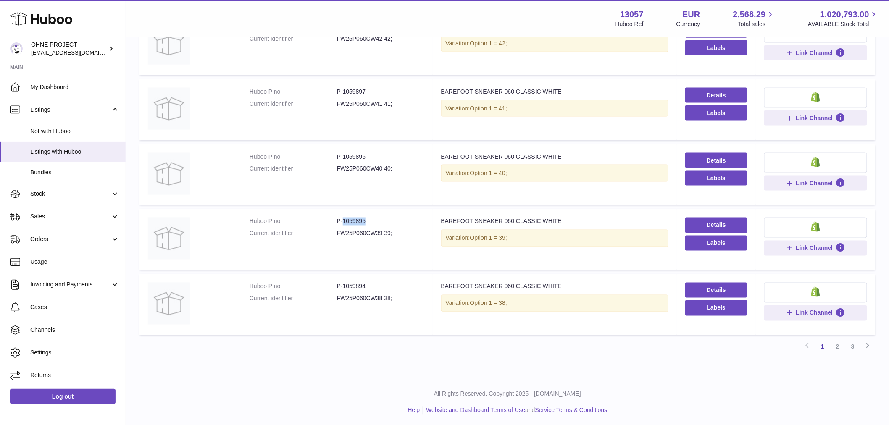
drag, startPoint x: 341, startPoint y: 219, endPoint x: 378, endPoint y: 218, distance: 37.4
click at [378, 218] on dd "P-1059895" at bounding box center [380, 222] width 87 height 8
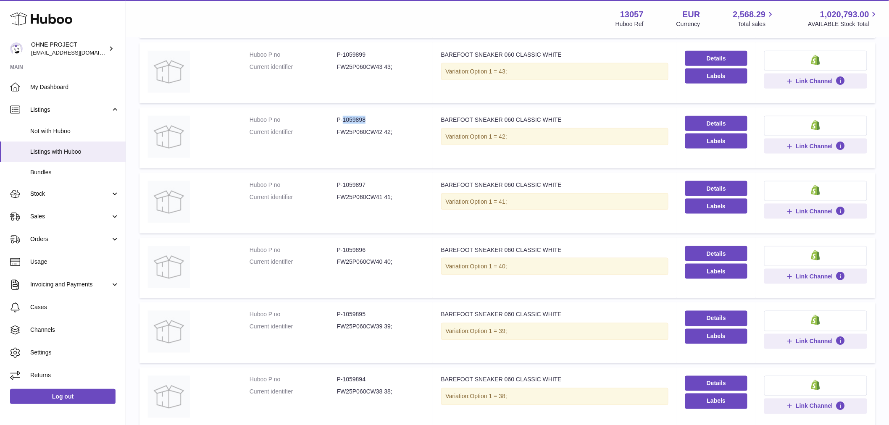
drag, startPoint x: 342, startPoint y: 118, endPoint x: 380, endPoint y: 117, distance: 37.8
click at [380, 117] on dd "P-1059898" at bounding box center [380, 120] width 87 height 8
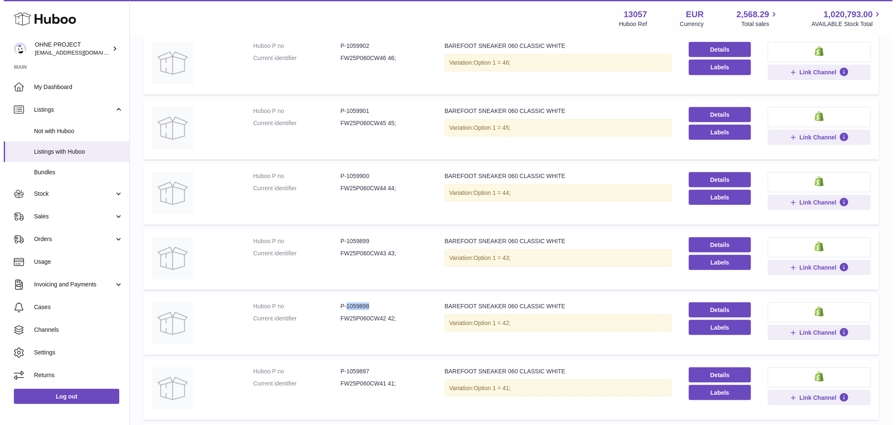
scroll to position [0, 0]
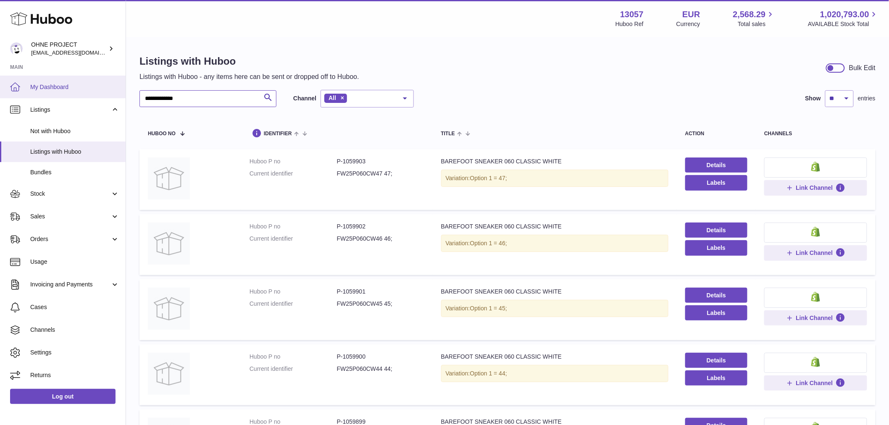
drag, startPoint x: 194, startPoint y: 97, endPoint x: 83, endPoint y: 83, distance: 112.6
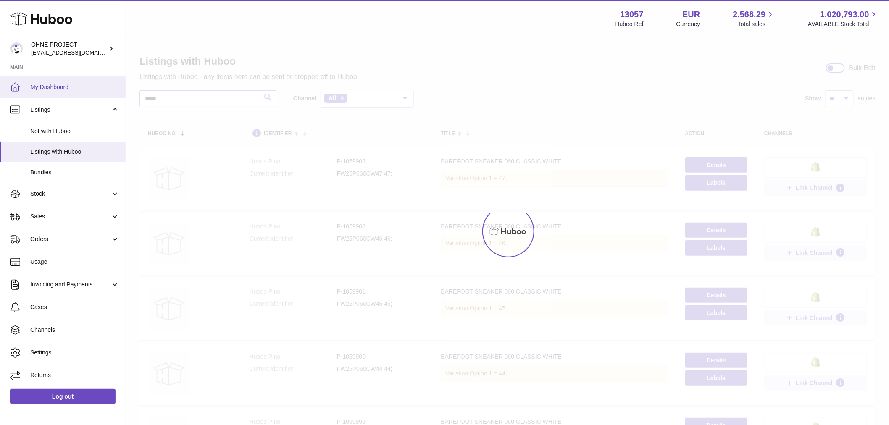
type input "****"
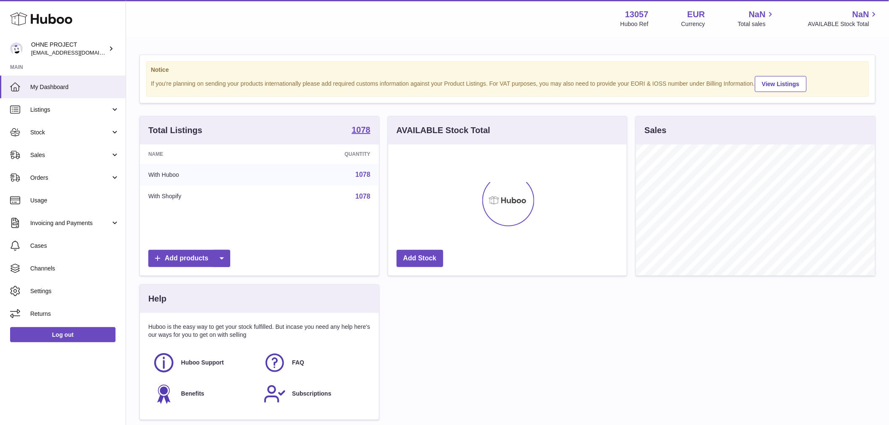
scroll to position [131, 239]
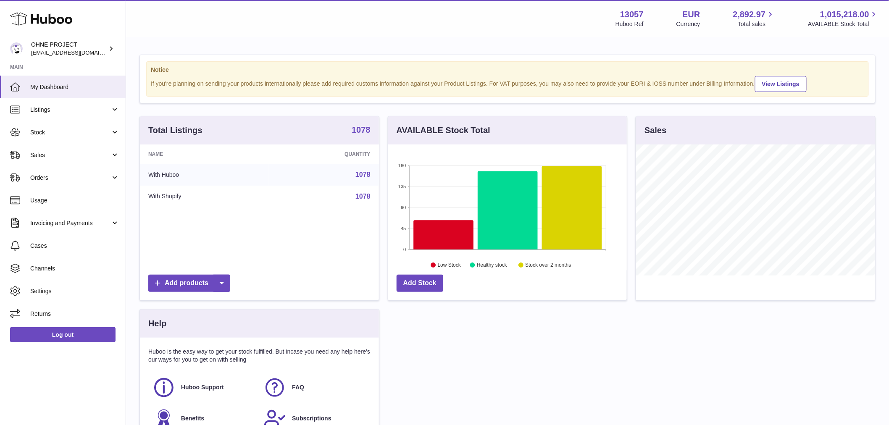
click at [354, 134] on strong "1078" at bounding box center [360, 130] width 19 height 8
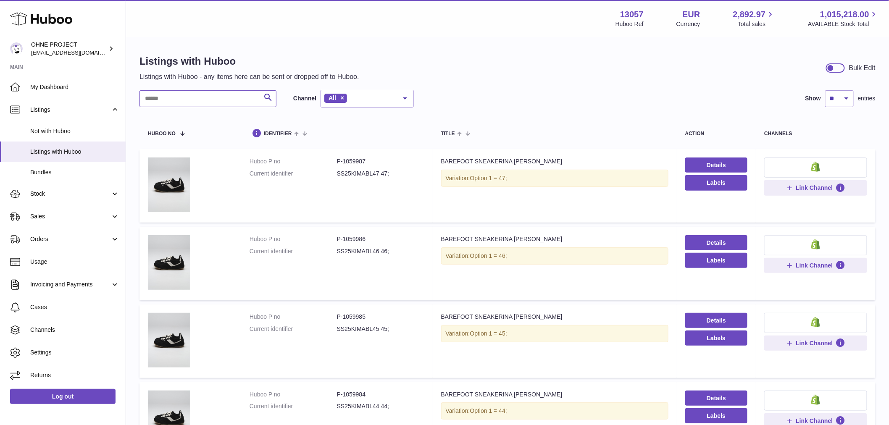
click at [170, 101] on input "text" at bounding box center [207, 98] width 137 height 17
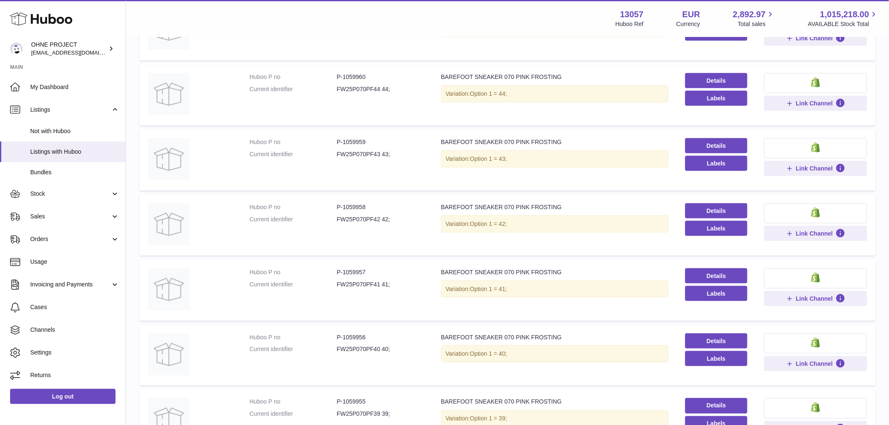
scroll to position [373, 0]
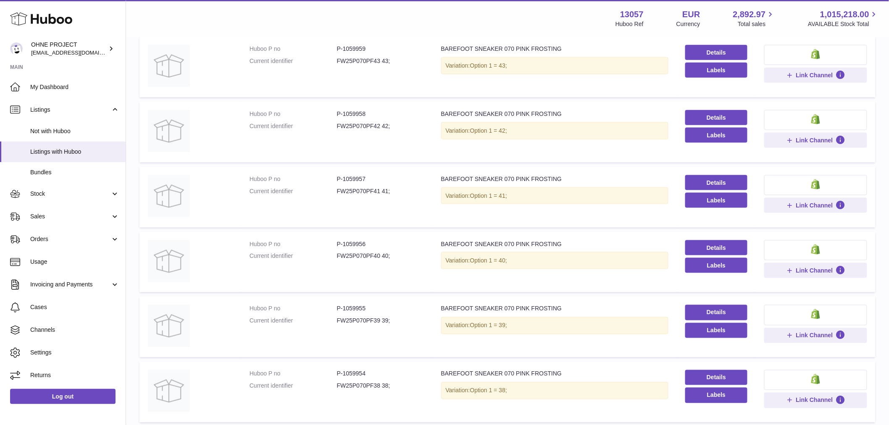
type input "****"
drag, startPoint x: 341, startPoint y: 241, endPoint x: 390, endPoint y: 241, distance: 48.7
click at [385, 240] on dd "P-1059956" at bounding box center [380, 244] width 87 height 8
copy dd "1059956"
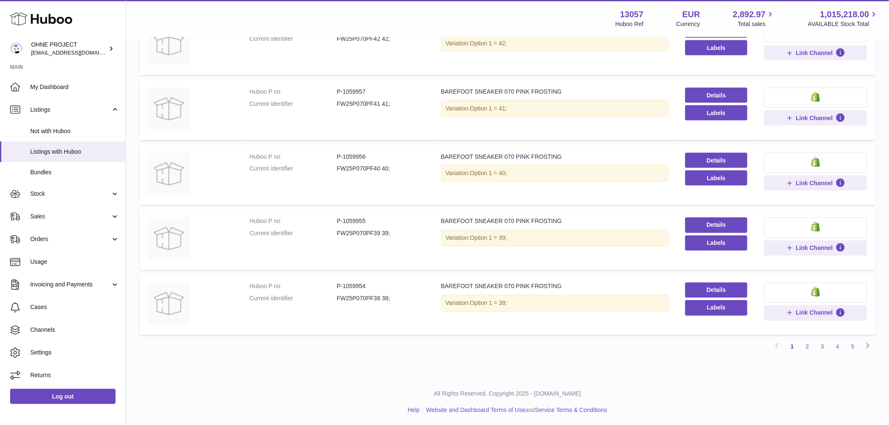
drag, startPoint x: 807, startPoint y: 346, endPoint x: 733, endPoint y: 316, distance: 79.8
click at [807, 346] on link "2" at bounding box center [806, 346] width 15 height 15
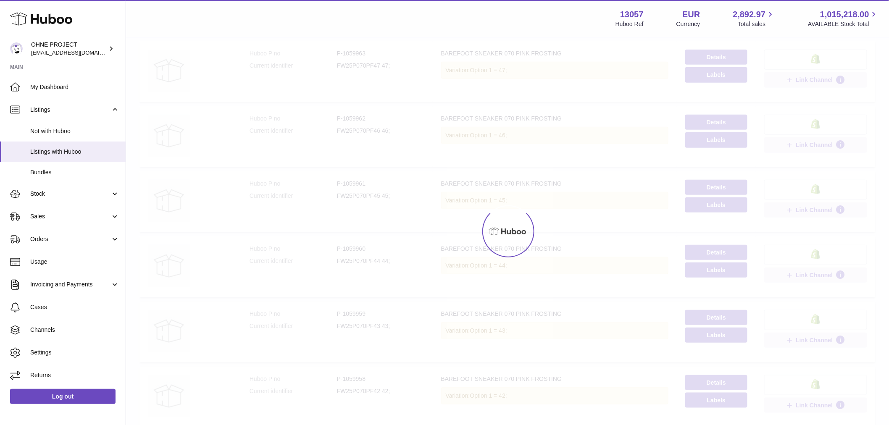
scroll to position [38, 0]
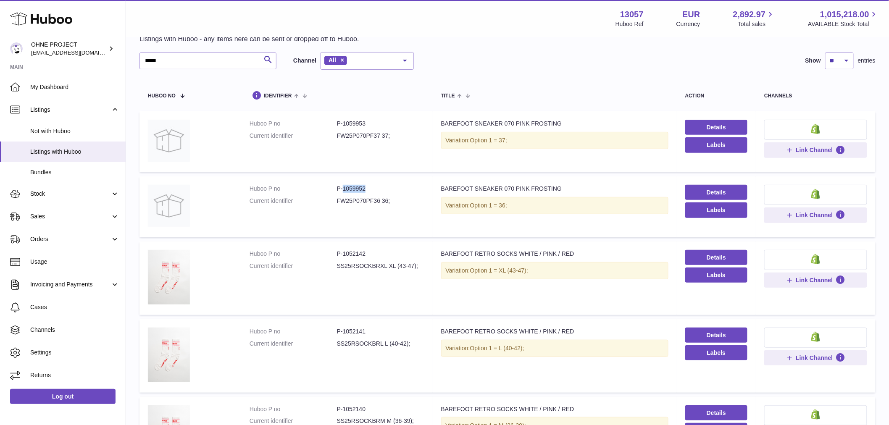
drag, startPoint x: 342, startPoint y: 186, endPoint x: 378, endPoint y: 185, distance: 36.2
click at [378, 185] on dd "P-1059952" at bounding box center [380, 189] width 87 height 8
copy dd "1059952"
